Goal: Transaction & Acquisition: Purchase product/service

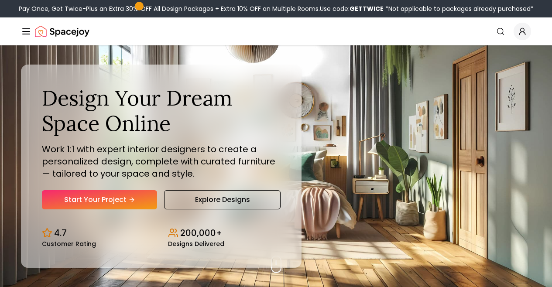
click at [0, 0] on link "Start Your Project" at bounding box center [0, 0] width 0 height 0
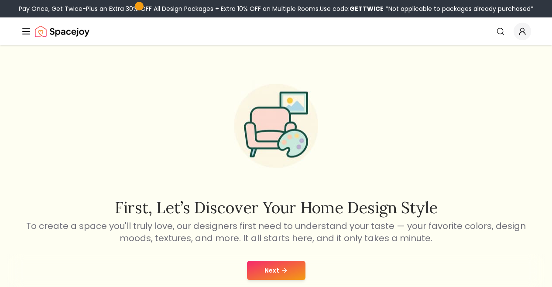
scroll to position [131, 0]
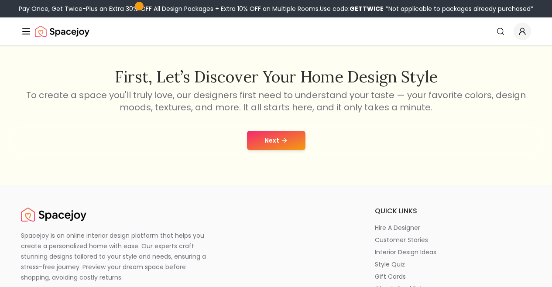
click at [304, 150] on button "Next" at bounding box center [276, 140] width 58 height 19
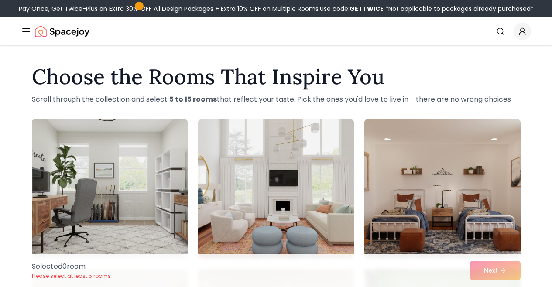
scroll to position [131, 0]
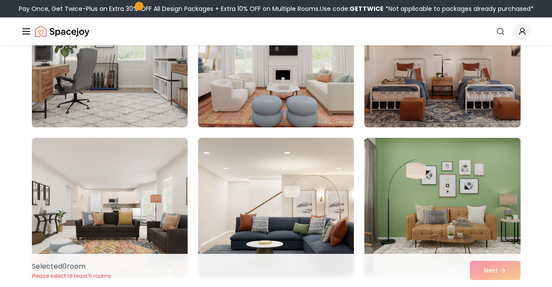
click at [0, 0] on link "How It Works" at bounding box center [0, 0] width 0 height 0
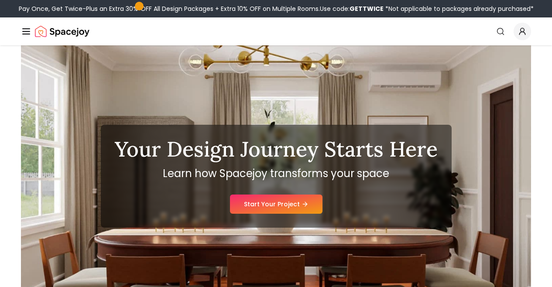
click at [438, 160] on h1 "Your Design Journey Starts Here" at bounding box center [276, 149] width 323 height 21
click at [257, 214] on link "Start Your Project" at bounding box center [276, 204] width 92 height 19
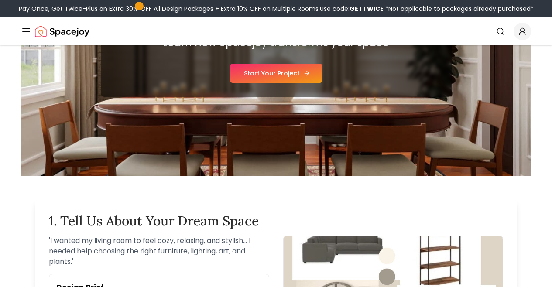
scroll to position [174, 0]
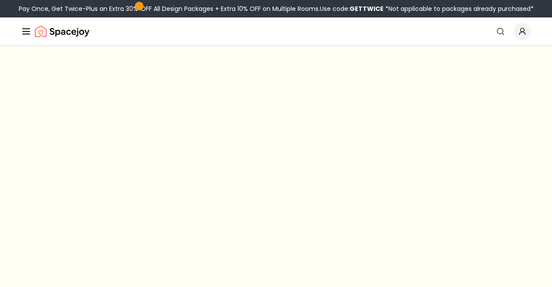
scroll to position [131, 0]
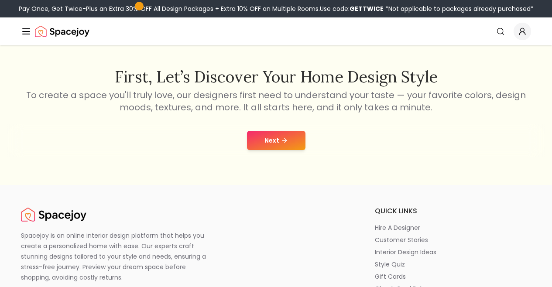
click at [267, 150] on button "Next" at bounding box center [276, 140] width 58 height 19
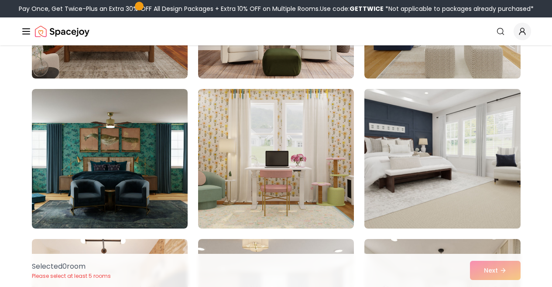
scroll to position [698, 0]
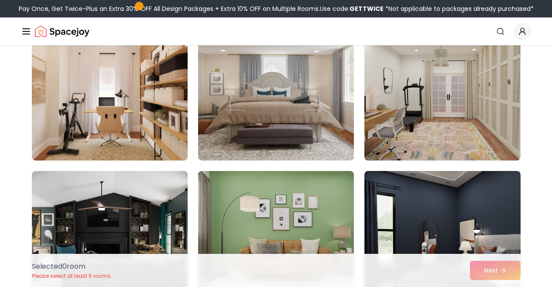
click at [0, 0] on link "Start Your Project" at bounding box center [0, 0] width 0 height 0
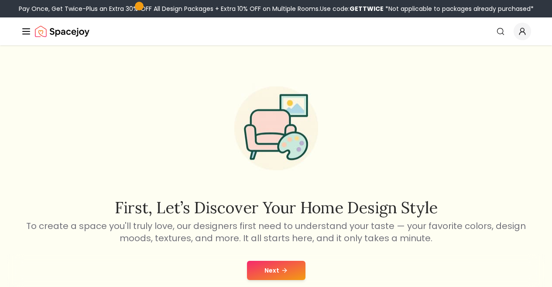
click at [262, 261] on button "Next" at bounding box center [276, 270] width 58 height 19
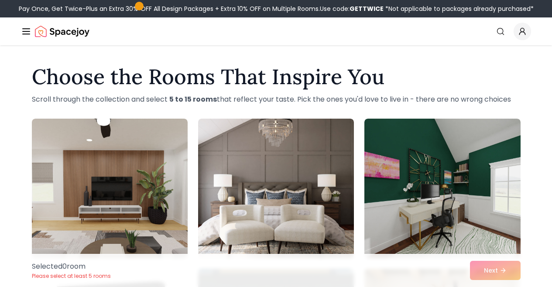
click at [0, 0] on link "Start Your Project" at bounding box center [0, 0] width 0 height 0
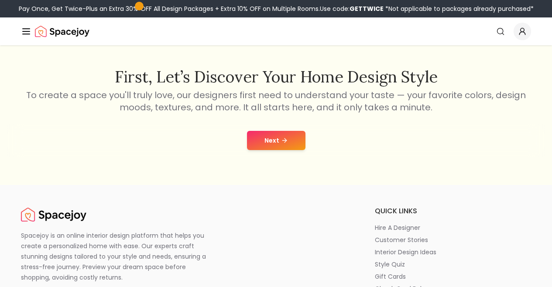
scroll to position [87, 0]
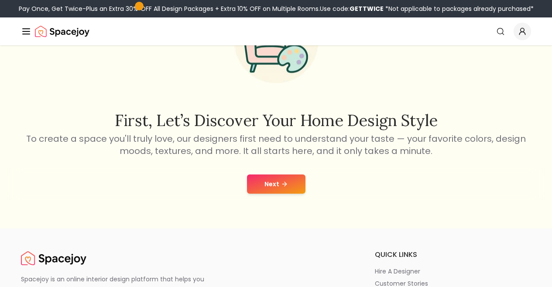
click at [300, 194] on button "Next" at bounding box center [276, 183] width 58 height 19
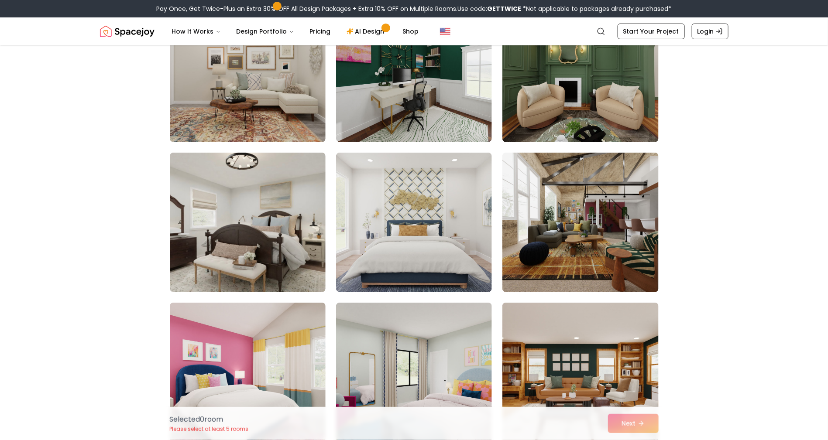
scroll to position [1832, 0]
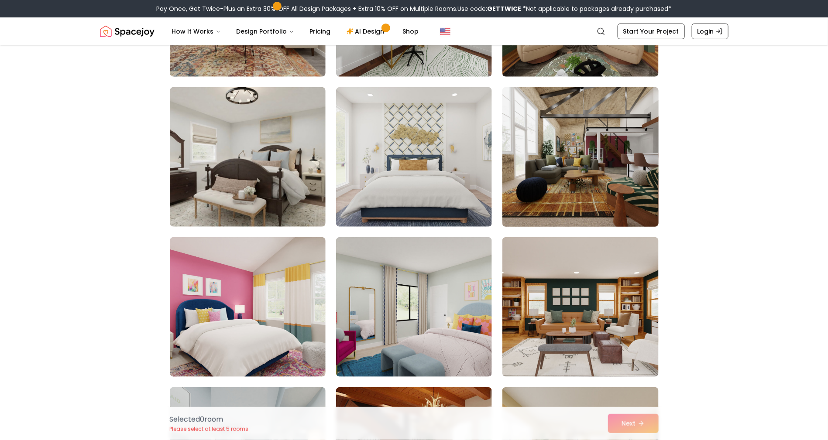
click at [551, 224] on img at bounding box center [580, 157] width 164 height 147
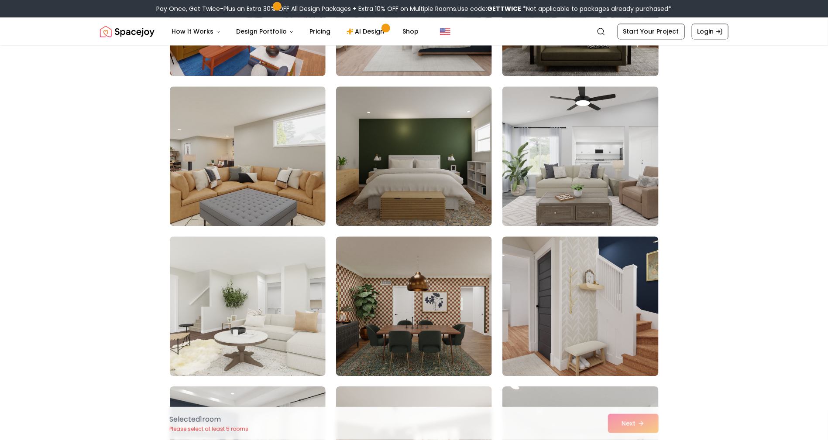
scroll to position [4253, 0]
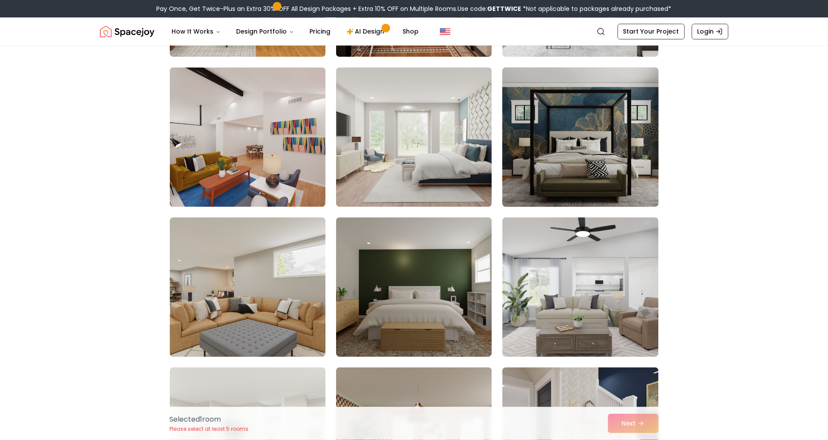
click at [551, 210] on img at bounding box center [580, 137] width 164 height 147
